Goal: Task Accomplishment & Management: Use online tool/utility

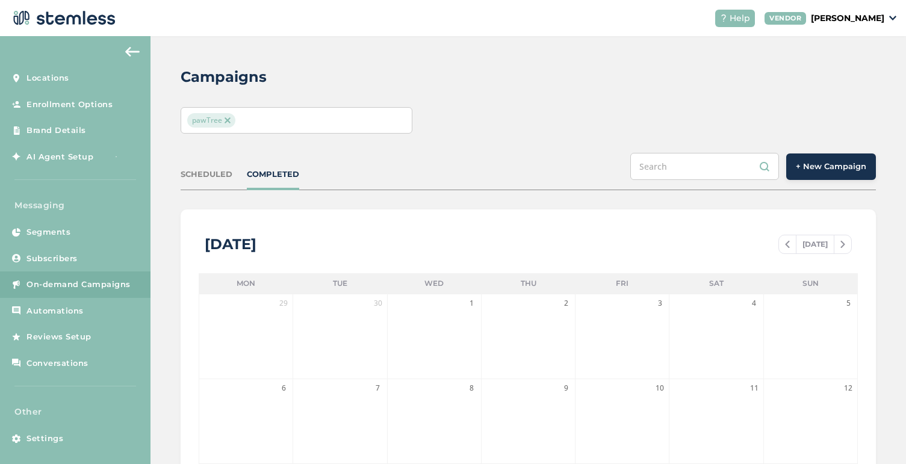
click at [48, 438] on span "Settings" at bounding box center [44, 439] width 37 height 12
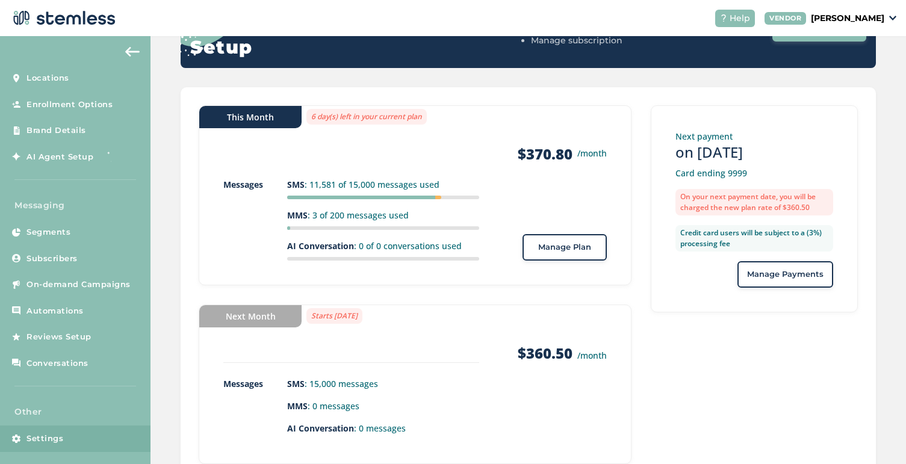
scroll to position [181, 0]
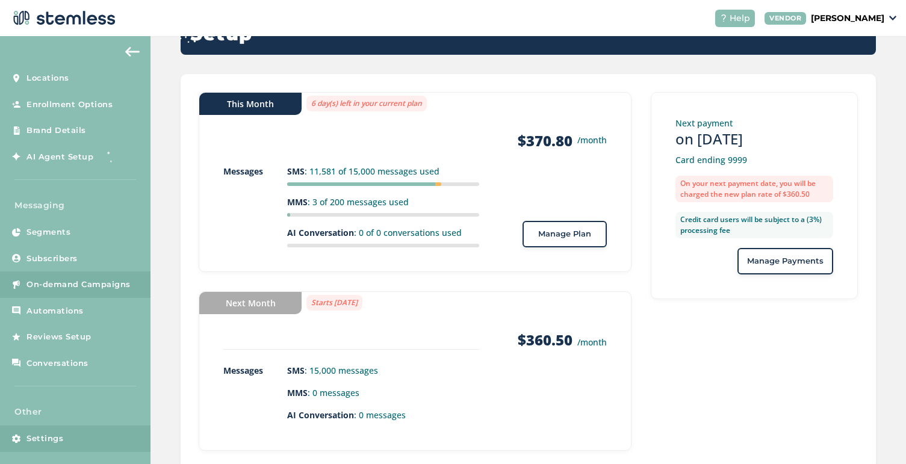
click at [75, 289] on span "On-demand Campaigns" at bounding box center [78, 285] width 104 height 12
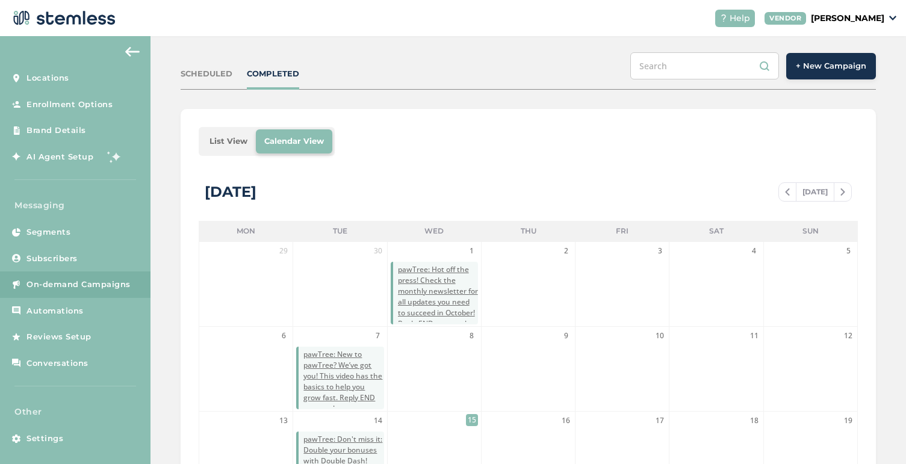
scroll to position [81, 0]
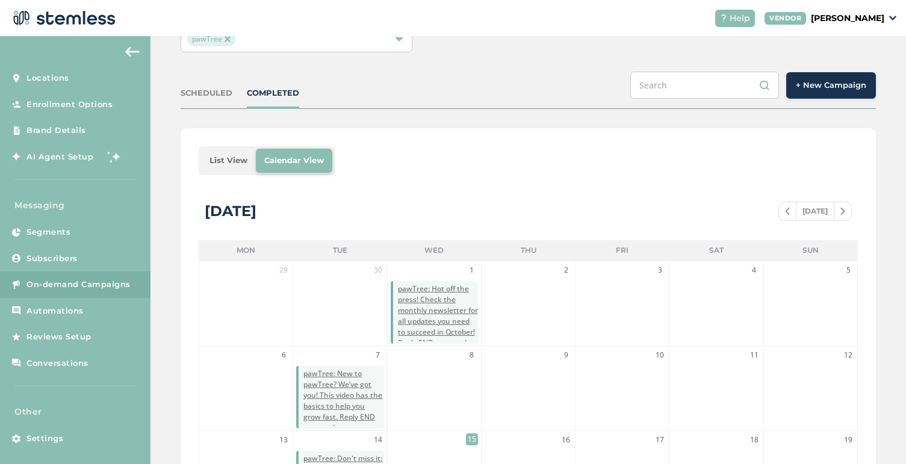
click at [832, 83] on span "+ New Campaign" at bounding box center [831, 85] width 70 height 12
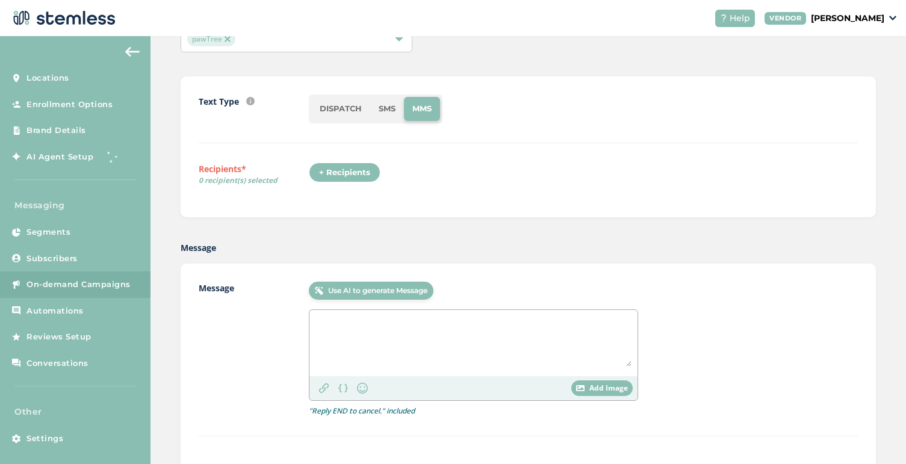
click at [388, 111] on li "SMS" at bounding box center [387, 109] width 34 height 24
click at [444, 337] on textarea at bounding box center [474, 341] width 316 height 51
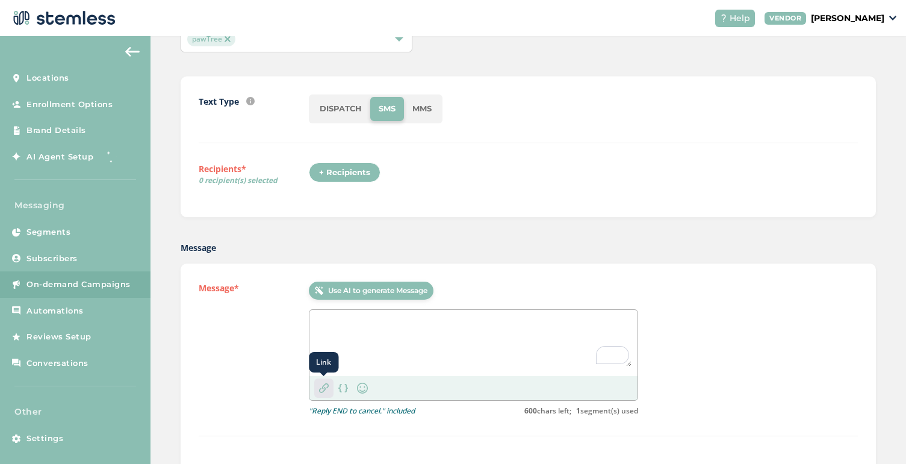
click at [324, 389] on img at bounding box center [324, 389] width 10 height 10
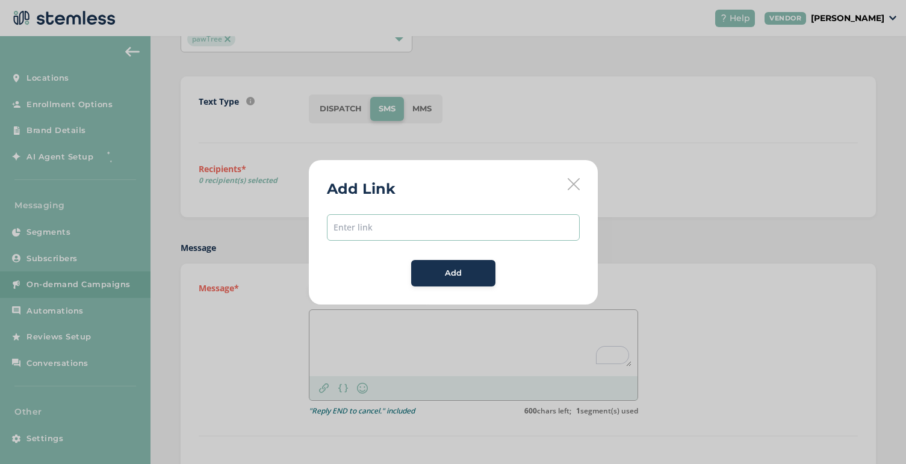
click at [395, 231] on input "text" at bounding box center [453, 227] width 253 height 26
paste input "[URL][DOMAIN_NAME]"
type input "[URL][DOMAIN_NAME]"
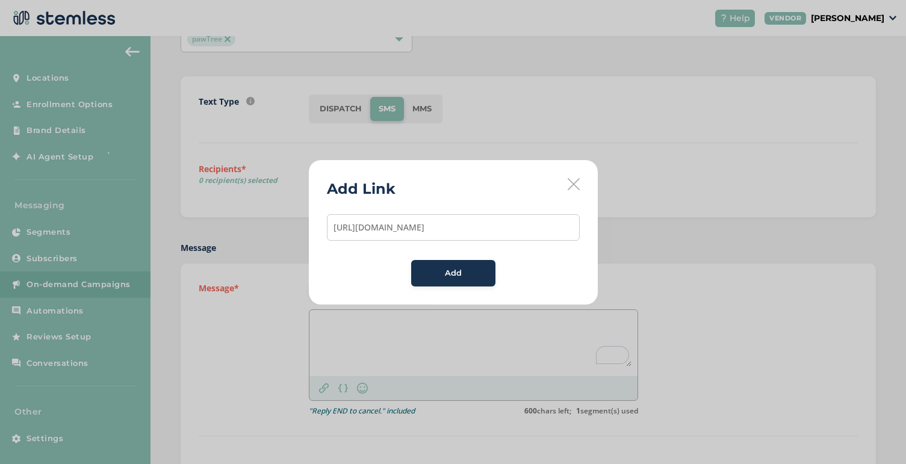
click at [440, 269] on div "Add" at bounding box center [453, 273] width 65 height 12
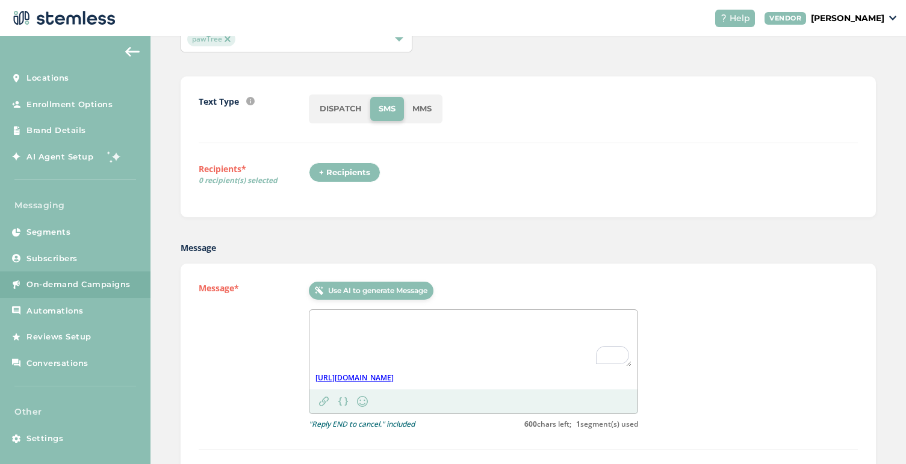
click at [338, 339] on textarea "To enrich screen reader interactions, please activate Accessibility in Grammarl…" at bounding box center [474, 341] width 316 height 51
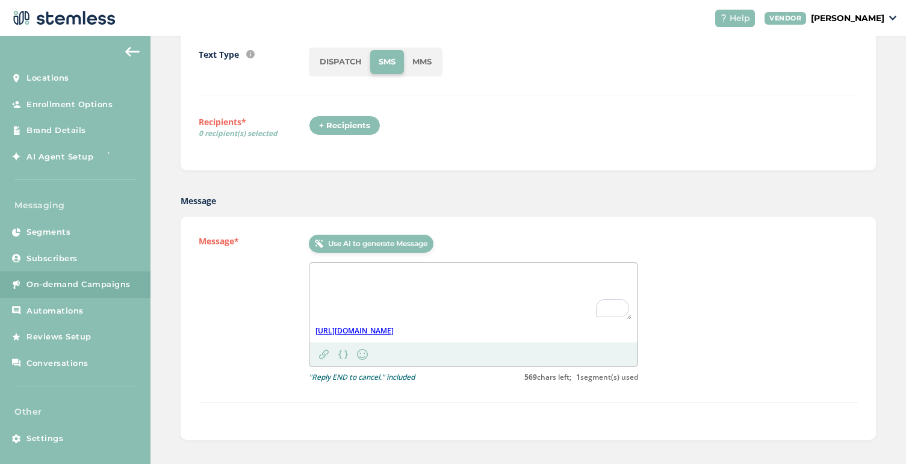
scroll to position [134, 0]
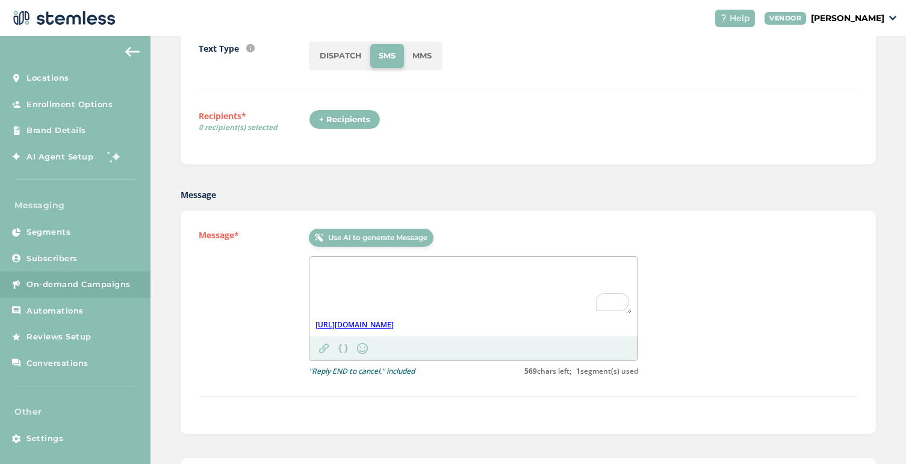
paste textarea "pawTree: It’s GO time! Our Holiday Kits are live. Watch, learn & start sharing …"
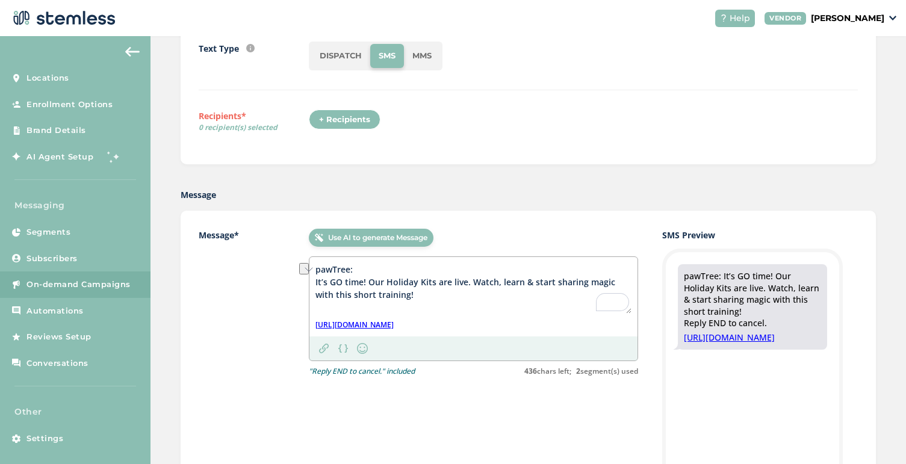
drag, startPoint x: 503, startPoint y: 282, endPoint x: 470, endPoint y: 278, distance: 33.3
click at [470, 278] on textarea "pawTree: It’s GO time! Our Holiday Kits are live. Watch, learn & start sharing …" at bounding box center [474, 288] width 316 height 51
click at [557, 282] on textarea "pawTree: It’s GO time! Our Holiday Kits are live. Learn & start sharing magic w…" at bounding box center [474, 288] width 316 height 51
drag, startPoint x: 555, startPoint y: 281, endPoint x: 504, endPoint y: 279, distance: 51.2
click at [504, 279] on textarea "pawTree: It’s GO time! Our Holiday Kits are live. Learn & start sharing the mag…" at bounding box center [474, 288] width 316 height 51
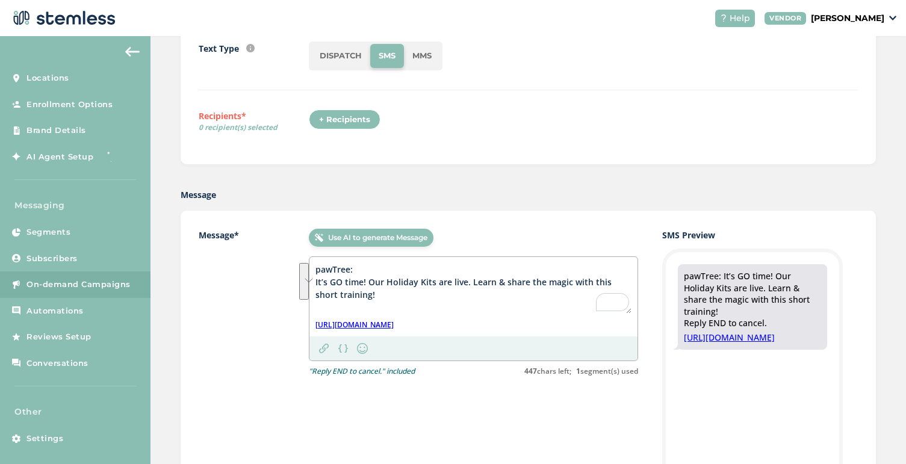
drag, startPoint x: 356, startPoint y: 295, endPoint x: 308, endPoint y: 275, distance: 52.3
click at [308, 275] on div "Message* Use AI to generate Message pawTree: It’s GO time! Our Holiday Kits are…" at bounding box center [528, 430] width 695 height 438
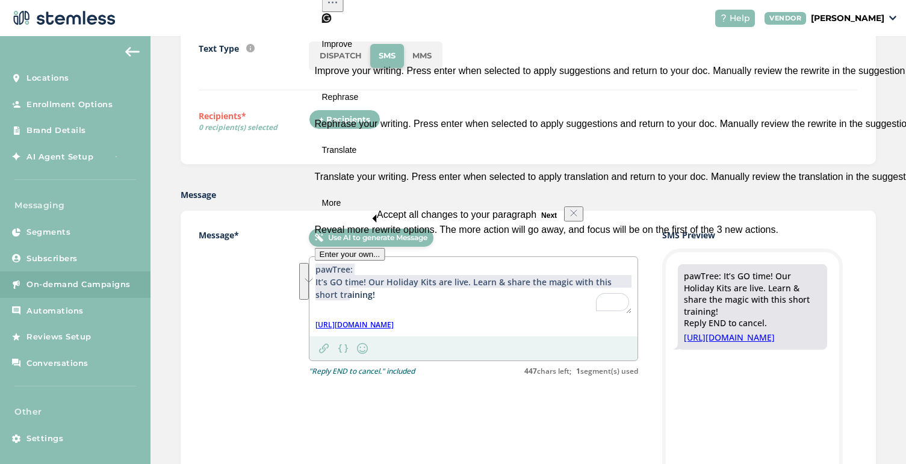
click at [363, 282] on textarea "pawTree: It’s GO time! Our Holiday Kits are live. Learn & share the magic with …" at bounding box center [474, 288] width 316 height 51
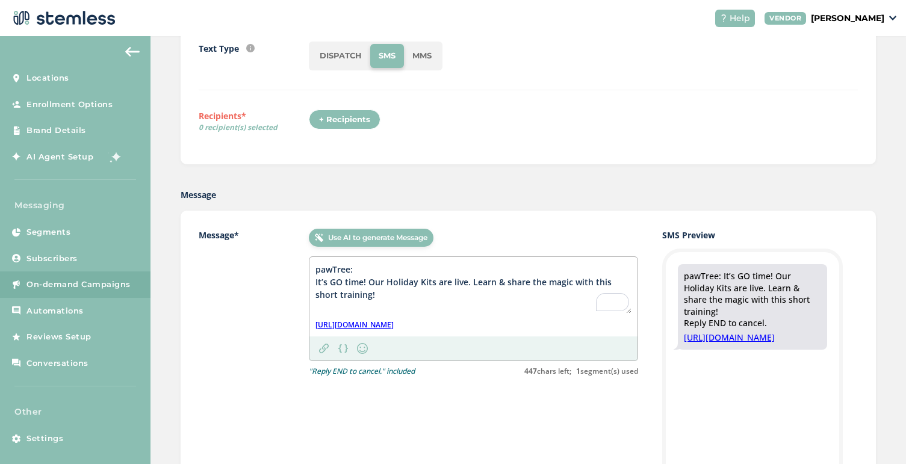
click at [490, 281] on textarea "pawTree: It’s GO time! Our Holiday Kits are live. Learn & share the magic with …" at bounding box center [474, 288] width 316 height 51
drag, startPoint x: 382, startPoint y: 294, endPoint x: 312, endPoint y: 278, distance: 71.7
click at [312, 278] on div "Message* Use AI to generate Message pawTree: It’s GO time! Our Holiday Kits are…" at bounding box center [528, 430] width 695 height 438
paste textarea "pawTree: It’s GO time! Our Holiday Kits are live. Get the best gifts for the on…"
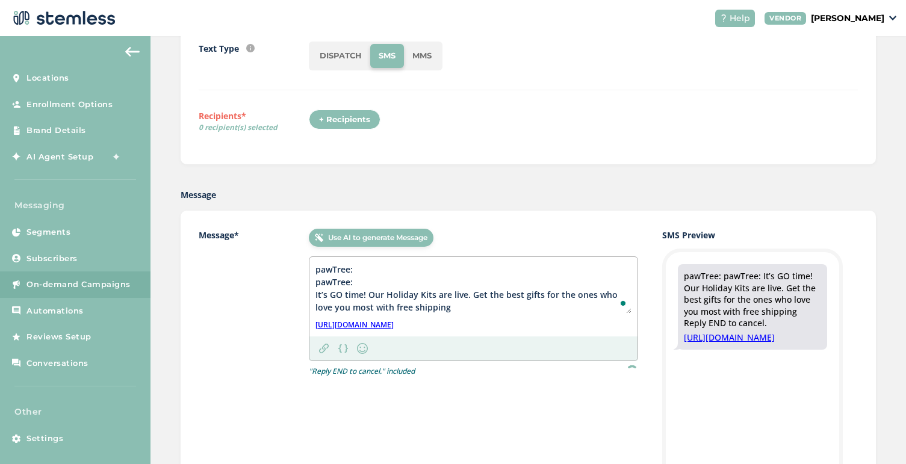
click at [341, 272] on textarea "pawTree: pawTree: It’s GO time! Our Holiday Kits are live. Get the best gifts f…" at bounding box center [474, 288] width 316 height 51
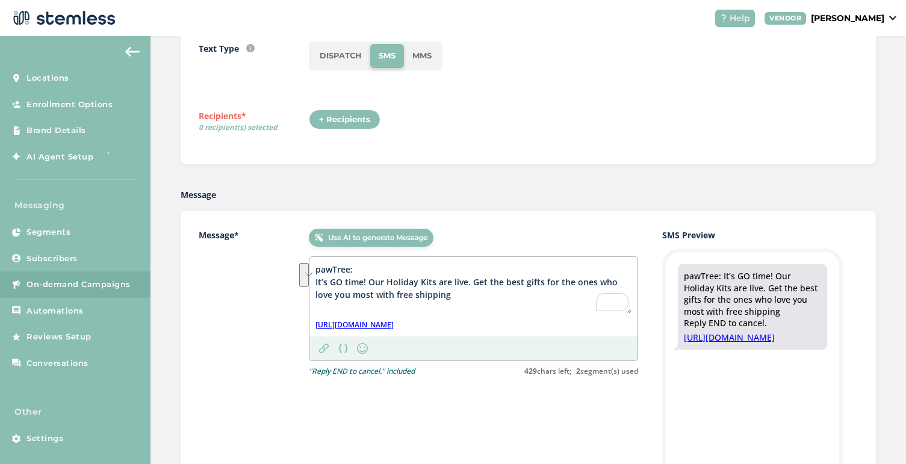
drag, startPoint x: 555, startPoint y: 285, endPoint x: 356, endPoint y: 291, distance: 198.2
click at [356, 291] on textarea "pawTree: It’s GO time! Our Holiday Kits are live. Get the best gifts for the on…" at bounding box center [474, 288] width 316 height 51
drag, startPoint x: 541, startPoint y: 280, endPoint x: 352, endPoint y: 293, distance: 188.9
click at [352, 293] on textarea "pawTree: It’s GO time! Our Holiday Kits are live. Get the best gifts for the on…" at bounding box center [474, 288] width 316 height 51
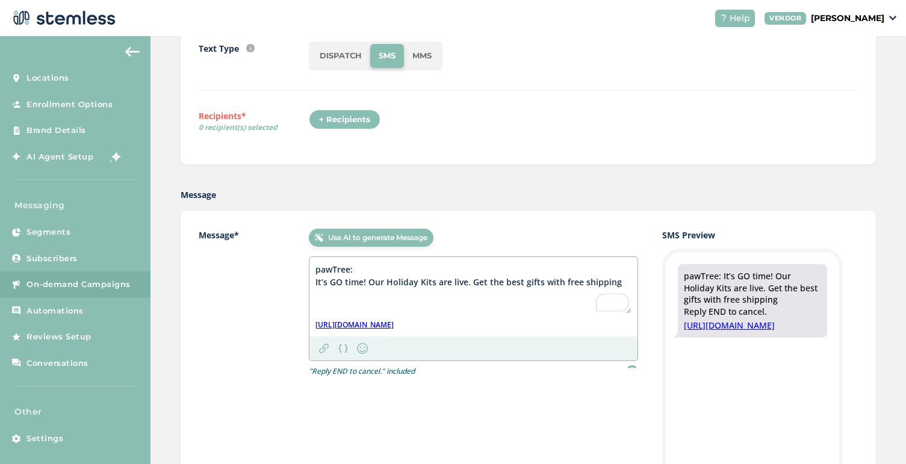
click at [617, 282] on textarea "pawTree: It’s GO time! Our Holiday Kits are live. Get the best gifts with free …" at bounding box center [474, 288] width 316 height 51
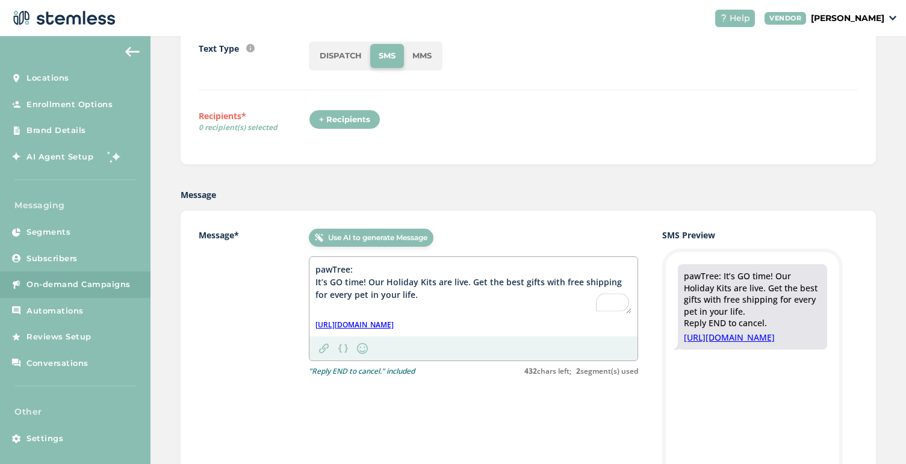
drag, startPoint x: 337, startPoint y: 297, endPoint x: 313, endPoint y: 297, distance: 24.1
click at [313, 297] on div "pawTree: It’s GO time! Our Holiday Kits are live. Get the best gifts with free …" at bounding box center [474, 296] width 328 height 79
click at [343, 292] on textarea "pawTree: It’s GO time! Our Holiday Kits are live. Get the best gifts with free …" at bounding box center [474, 288] width 316 height 51
type textarea "pawTree: It’s GO time! Our Holiday Kits are live. Get the best gifts with free …"
